Goal: Information Seeking & Learning: Learn about a topic

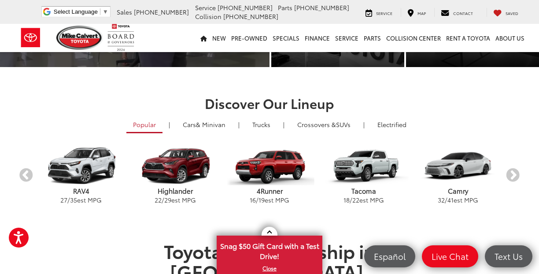
scroll to position [183, 0]
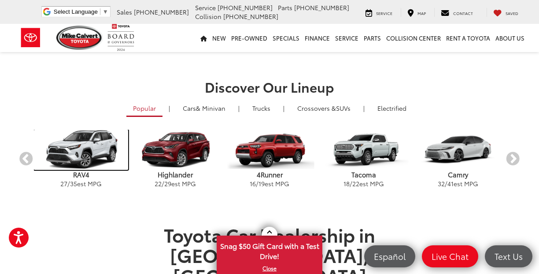
click at [80, 163] on img "carousel" at bounding box center [81, 150] width 94 height 40
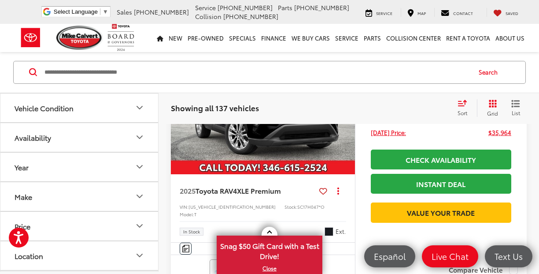
scroll to position [2925, 0]
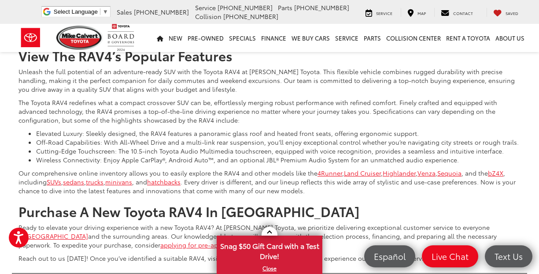
scroll to position [3548, 0]
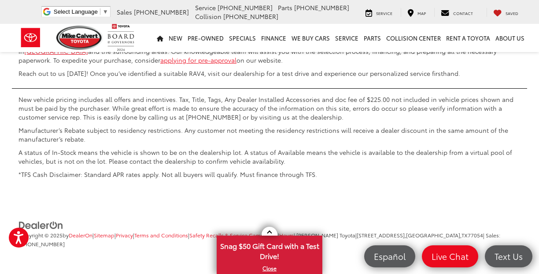
scroll to position [3782, 0]
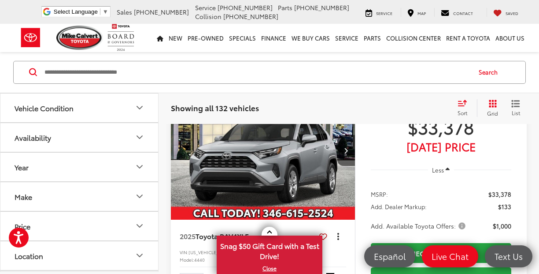
scroll to position [171, 0]
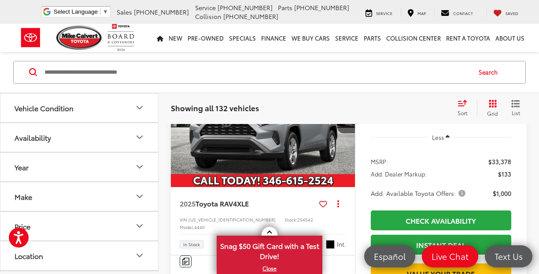
click at [304, 240] on span "Silver Sky Metallic" at bounding box center [302, 244] width 9 height 9
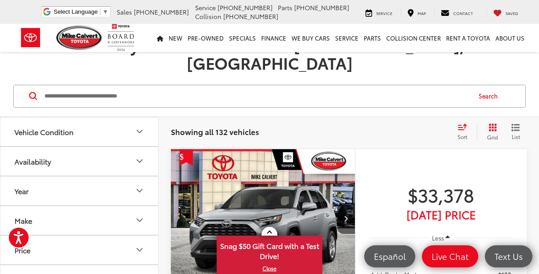
scroll to position [265, 0]
